Goal: Check status: Check status

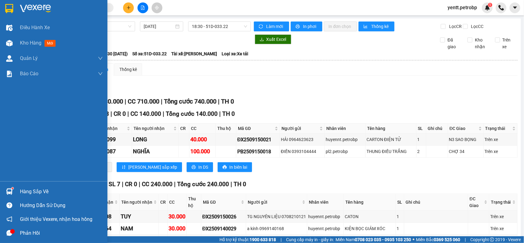
scroll to position [269, 0]
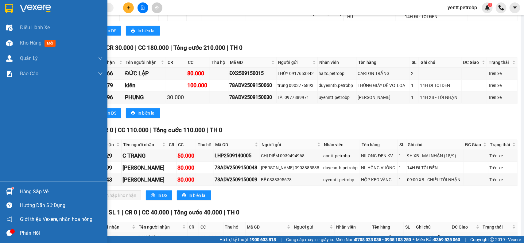
click at [7, 192] on img at bounding box center [9, 191] width 6 height 6
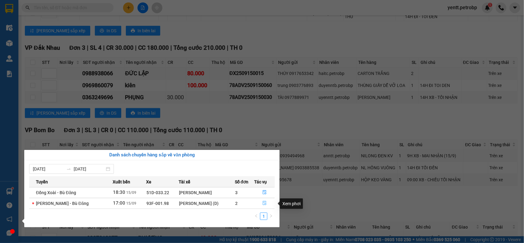
click at [264, 205] on icon "file-done" at bounding box center [265, 203] width 4 height 4
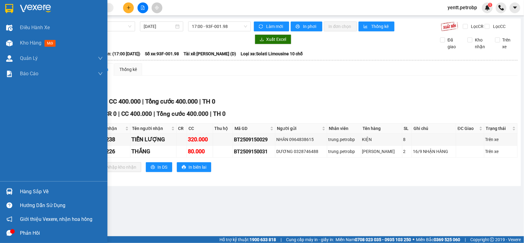
click at [17, 191] on div "Hàng sắp về" at bounding box center [53, 191] width 107 height 14
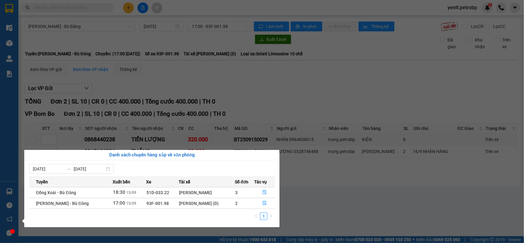
click at [298, 204] on section "Kết quả tìm kiếm ( 0 ) Bộ lọc No Data yentt.petrobp 1 Điều hành xe Kho hàng mới…" at bounding box center [262, 121] width 524 height 243
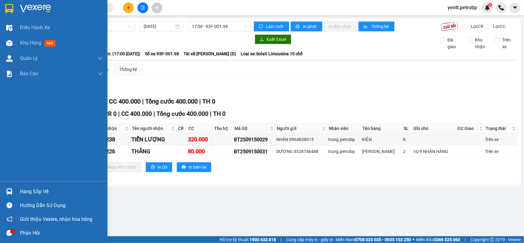
click at [23, 192] on div "Hàng sắp về" at bounding box center [61, 191] width 83 height 9
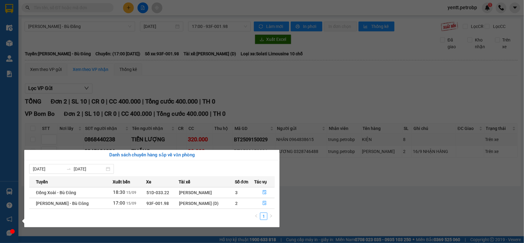
click at [315, 93] on section "Kết quả tìm kiếm ( 0 ) Bộ lọc No Data yentt.petrobp 1 Điều hành xe Kho hàng mới…" at bounding box center [262, 121] width 524 height 243
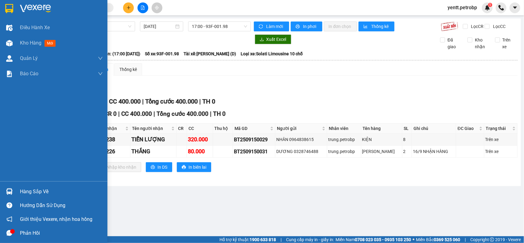
drag, startPoint x: 17, startPoint y: 190, endPoint x: 13, endPoint y: 185, distance: 6.4
click at [17, 189] on div "Hàng sắp về" at bounding box center [53, 191] width 107 height 14
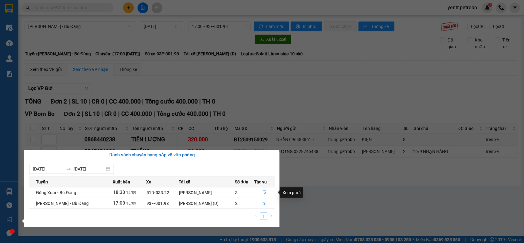
click at [266, 192] on button "button" at bounding box center [264, 193] width 20 height 10
